Goal: Task Accomplishment & Management: Manage account settings

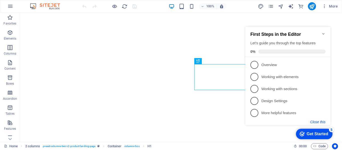
click at [313, 121] on button "Close this" at bounding box center [317, 122] width 15 height 4
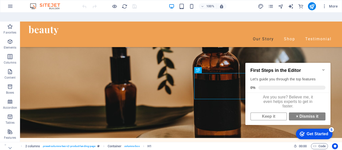
scroll to position [95, 0]
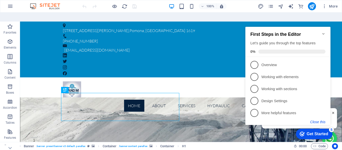
click at [314, 121] on button "Close this" at bounding box center [317, 122] width 15 height 4
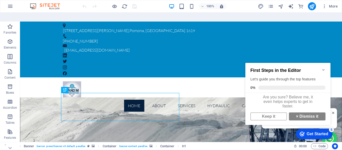
scroll to position [4, 0]
click at [304, 115] on link "× Dismiss it" at bounding box center [307, 116] width 37 height 8
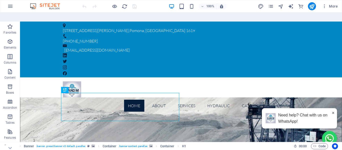
click at [243, 4] on div "100% More" at bounding box center [210, 6] width 258 height 8
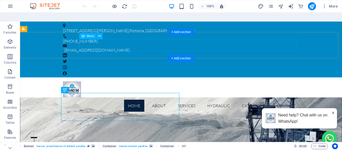
click at [192, 100] on nav "Home About Services Manufacturing Insatallations Field Services Tools & Equipme…" at bounding box center [181, 106] width 236 height 12
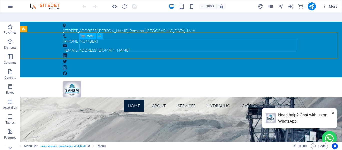
click at [89, 35] on span "Menu" at bounding box center [91, 36] width 8 height 3
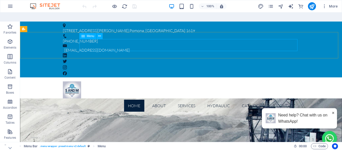
select select
select select "4"
select select
select select "8"
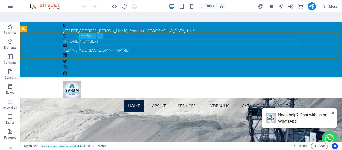
select select
select select "9"
select select
select select "10"
select select
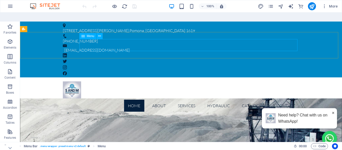
select select "14"
select select
select select "5"
select select
select select "6"
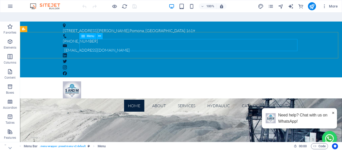
select select
select select "7"
select select
select select "12"
select select
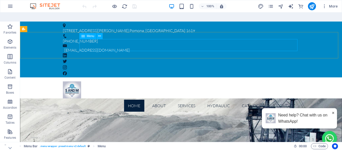
select select "13"
select select
select select "14"
select select
select select "15"
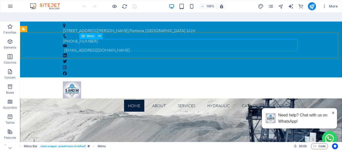
select select
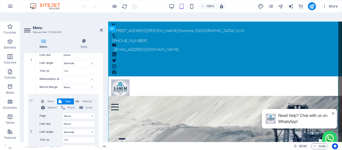
scroll to position [0, 0]
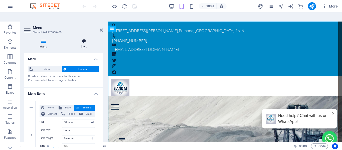
click at [85, 39] on h4 "Style" at bounding box center [84, 44] width 38 height 11
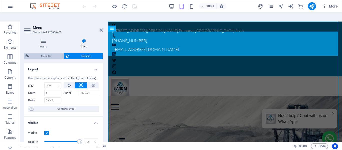
click at [44, 53] on span "Menu Bar" at bounding box center [46, 56] width 32 height 6
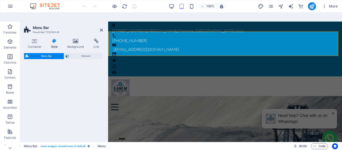
select select "rem"
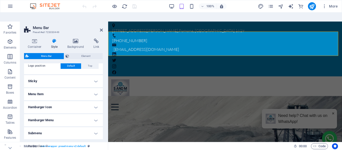
scroll to position [125, 0]
click at [94, 101] on h4 "Hamburger Icon" at bounding box center [63, 107] width 79 height 12
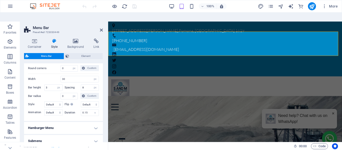
scroll to position [295, 0]
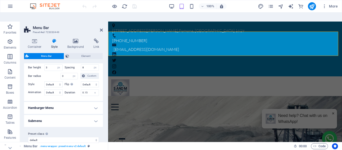
click at [94, 102] on h4 "Hamburger Menu" at bounding box center [63, 108] width 79 height 12
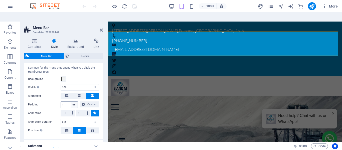
scroll to position [370, 0]
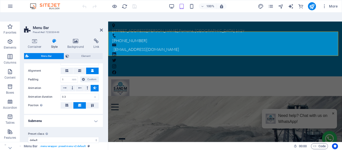
click at [93, 115] on h4 "Submenu" at bounding box center [63, 121] width 79 height 12
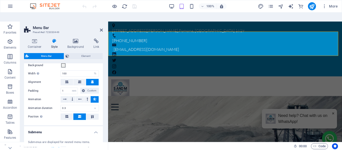
scroll to position [357, 0]
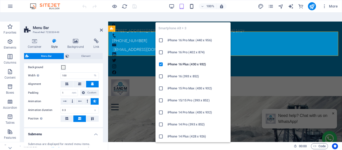
click at [192, 5] on icon "button" at bounding box center [192, 7] width 6 height 6
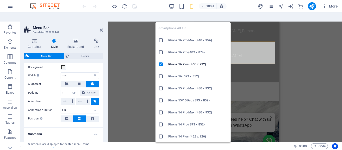
type input "0.5"
type input "10"
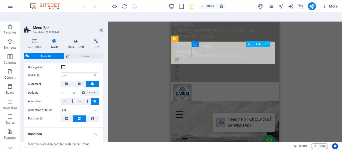
click at [266, 109] on div at bounding box center [225, 114] width 104 height 11
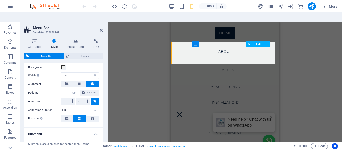
click at [270, 109] on div at bounding box center [225, 114] width 104 height 11
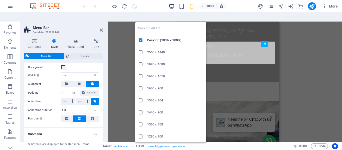
click at [171, 5] on icon "button" at bounding box center [172, 7] width 6 height 6
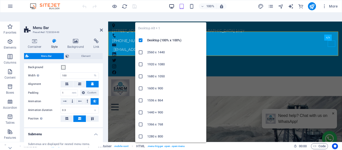
type input "0.75"
type input "0"
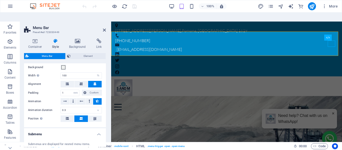
drag, startPoint x: 107, startPoint y: 50, endPoint x: 73, endPoint y: 52, distance: 34.0
click at [73, 52] on aside "Menu Bar Preset #ed-723030449 Container Style Background Link Size Height Defau…" at bounding box center [65, 86] width 91 height 129
click at [73, 53] on div "Menu Bar Element Layout How this element expands within the layout (Flexbox). S…" at bounding box center [65, 100] width 82 height 94
click at [106, 28] on icon at bounding box center [104, 30] width 3 height 4
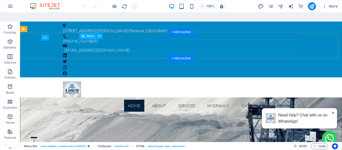
click at [174, 100] on nav "Home About Services Manufacturing Insatallations Field Services Tools & Equipme…" at bounding box center [181, 106] width 236 height 12
click at [172, 100] on nav "Home About Services Manufacturing Insatallations Field Services Tools & Equipme…" at bounding box center [181, 106] width 236 height 12
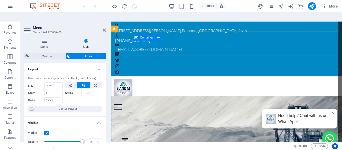
click at [244, 98] on div at bounding box center [226, 104] width 225 height 13
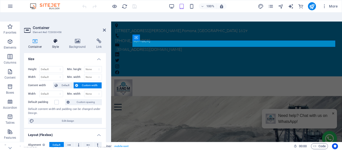
click at [54, 39] on icon at bounding box center [55, 41] width 15 height 5
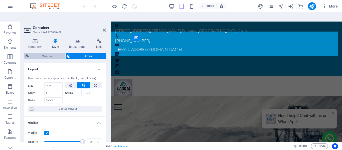
click at [51, 53] on span "Menu Bar" at bounding box center [47, 56] width 34 height 6
select select "rem"
select select "px"
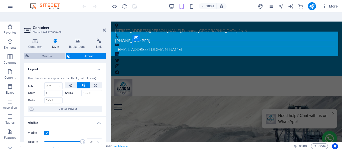
select select "px"
select select "%"
select select "rem"
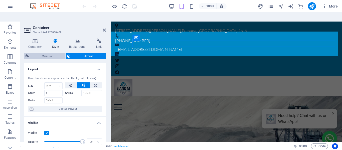
select select "rem"
select select "px"
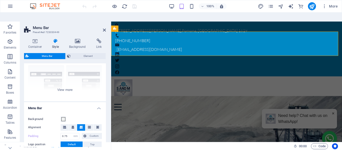
scroll to position [50, 0]
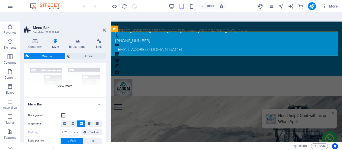
click at [64, 78] on div "Border Centered Default Fixed Loki Trigger Wide XXL" at bounding box center [65, 59] width 82 height 75
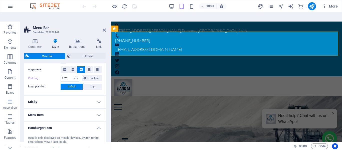
scroll to position [150, 0]
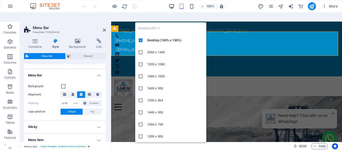
click at [172, 7] on icon "button" at bounding box center [172, 7] width 6 height 6
click at [172, 6] on icon "button" at bounding box center [172, 7] width 6 height 6
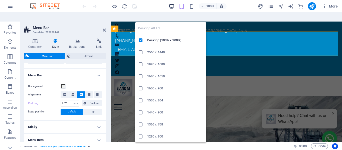
click at [172, 6] on icon "button" at bounding box center [172, 7] width 6 height 6
click at [160, 37] on h6 "Desktop (100% x 100%)" at bounding box center [175, 40] width 56 height 6
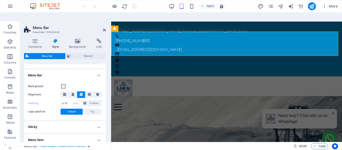
drag, startPoint x: 111, startPoint y: 52, endPoint x: 49, endPoint y: 56, distance: 61.4
click at [51, 56] on aside "Menu Bar Preset #ed-723030449 Container Style Background Link Size Height Defau…" at bounding box center [65, 86] width 91 height 129
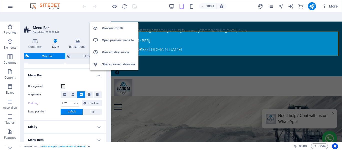
click at [108, 25] on h6 "Preview Ctrl+P" at bounding box center [119, 28] width 34 height 6
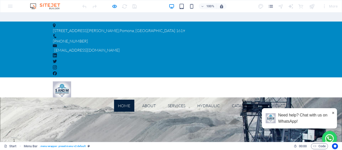
click at [312, 77] on div "Home About Services Manufacturing Insatallations Field Services Tools & Equipme…" at bounding box center [171, 96] width 342 height 38
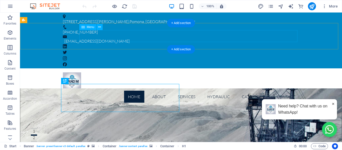
click at [179, 91] on nav "Home About Services Manufacturing Insatallations Field Services Tools & Equipme…" at bounding box center [181, 97] width 236 height 12
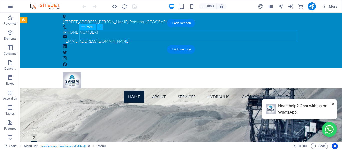
click at [179, 91] on nav "Home About Services Manufacturing Insatallations Field Services Tools & Equipme…" at bounding box center [181, 97] width 236 height 12
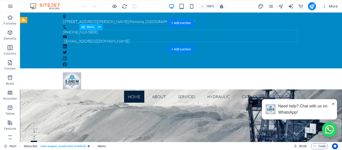
select select
select select "4"
select select
select select "8"
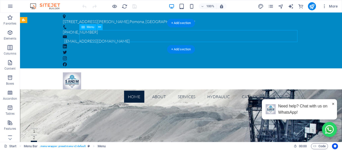
select select
select select "9"
select select
select select "10"
select select
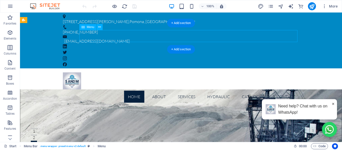
select select "14"
select select
select select "5"
select select
select select "6"
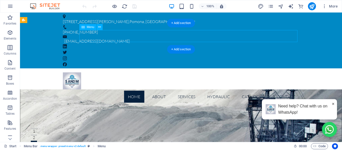
select select
select select "7"
select select
select select "12"
select select
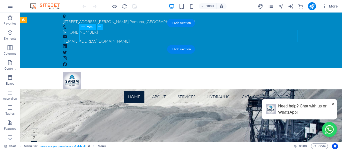
select select "13"
select select
select select "14"
select select
select select "15"
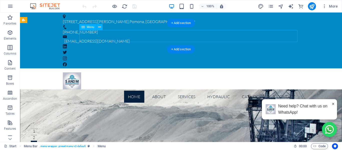
select select
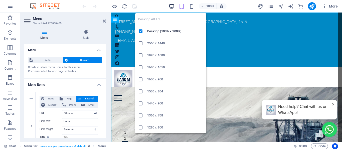
click at [170, 6] on icon "button" at bounding box center [172, 7] width 6 height 6
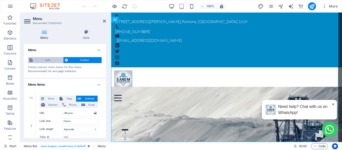
click at [48, 59] on span "Auto" at bounding box center [48, 60] width 28 height 6
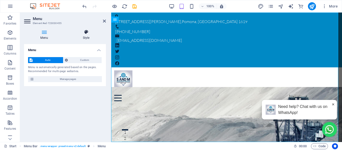
click at [87, 35] on h4 "Style" at bounding box center [86, 35] width 40 height 11
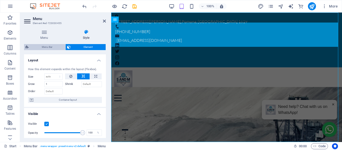
click at [54, 48] on span "Menu Bar" at bounding box center [47, 47] width 34 height 6
select select "rem"
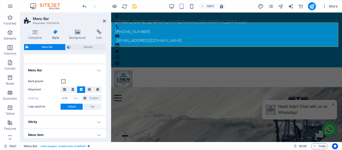
scroll to position [100, 0]
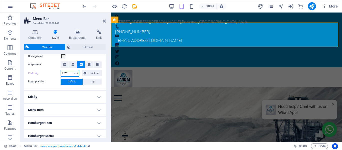
click at [66, 74] on input "0.75" at bounding box center [70, 73] width 18 height 6
click at [101, 95] on h4 "Sticky" at bounding box center [65, 97] width 82 height 12
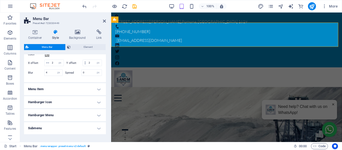
scroll to position [223, 0]
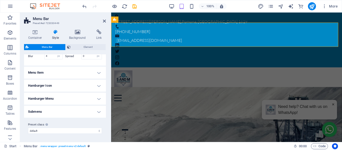
click at [96, 72] on h4 "Menu Item" at bounding box center [65, 73] width 82 height 12
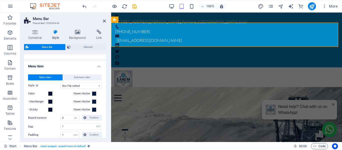
scroll to position [248, 0]
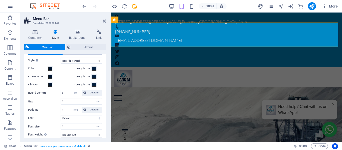
click at [81, 55] on span "Submenu Item" at bounding box center [82, 52] width 17 height 6
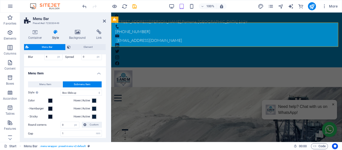
scroll to position [223, 0]
